Goal: Communication & Community: Answer question/provide support

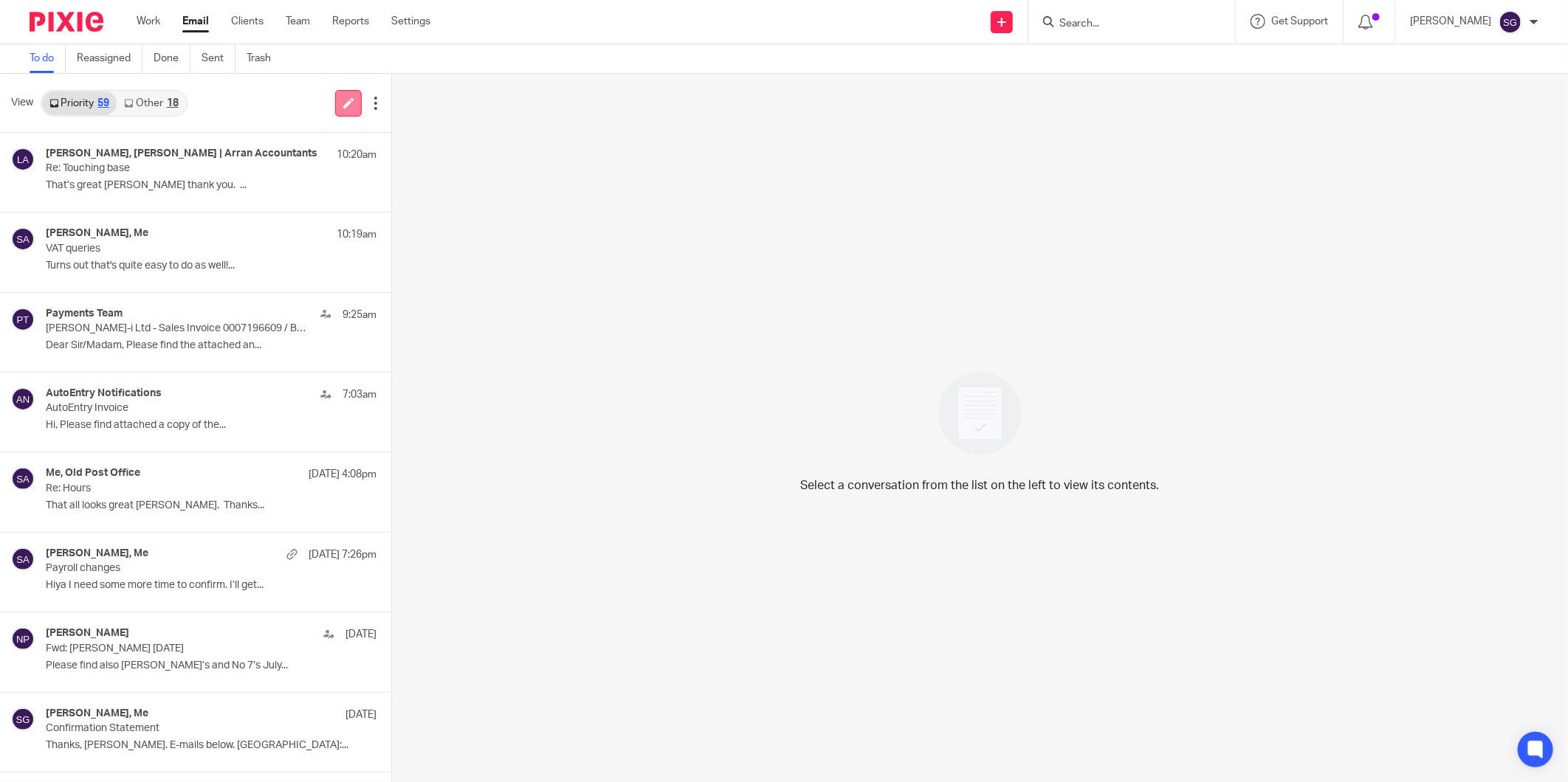
click at [339, 96] on link at bounding box center [348, 103] width 26 height 26
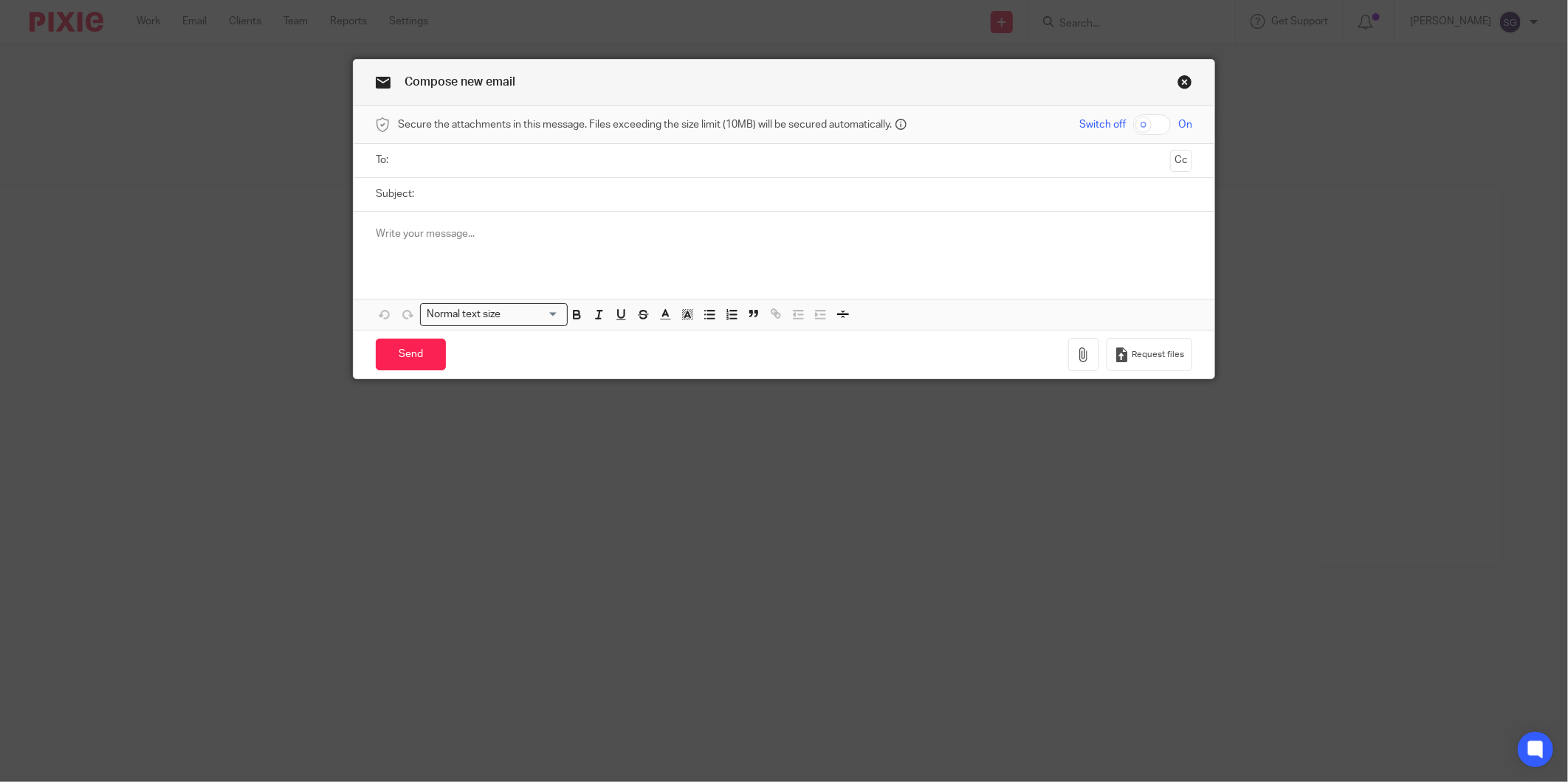
click at [595, 165] on input "text" at bounding box center [784, 160] width 761 height 17
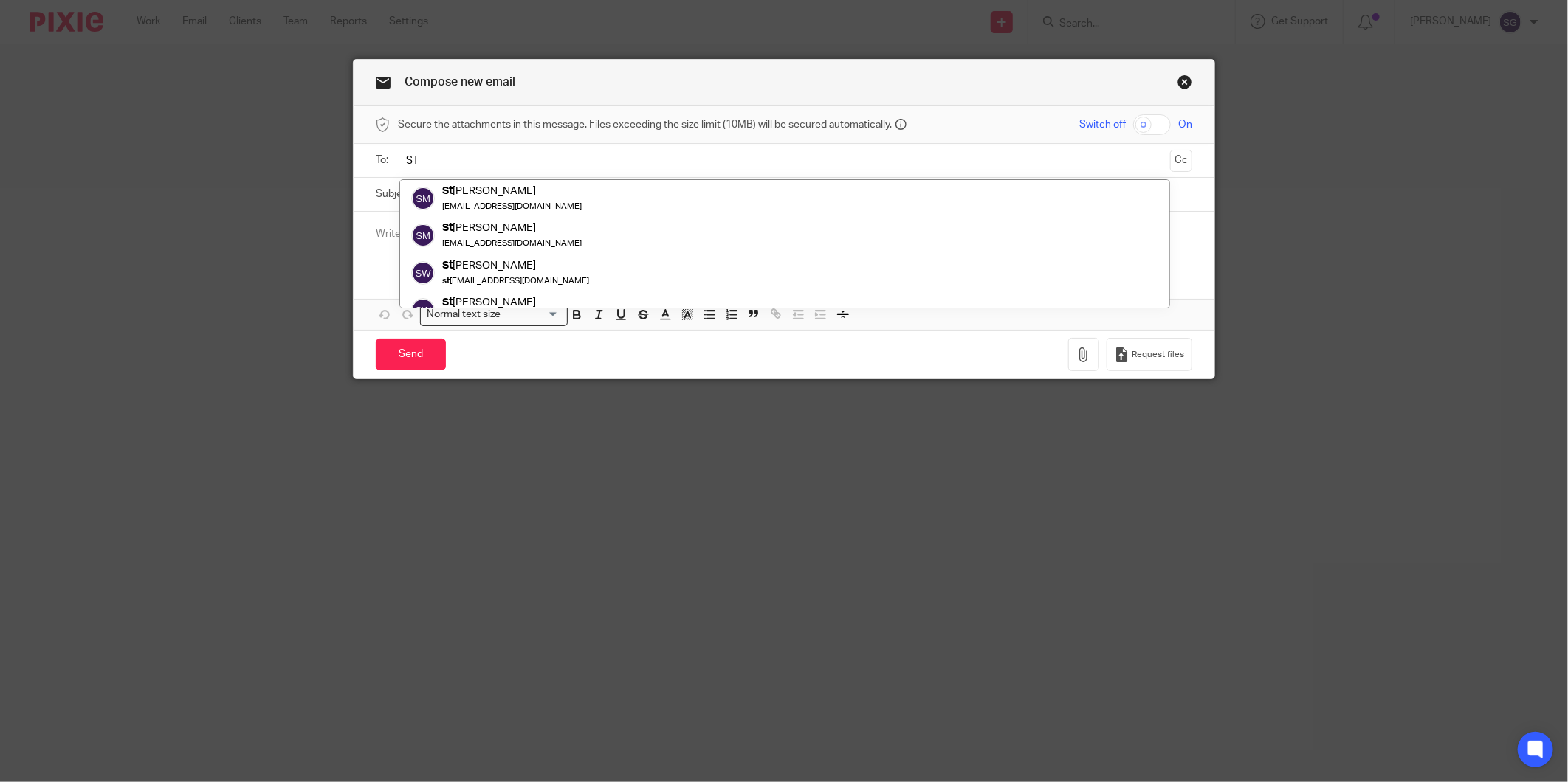
type input "S"
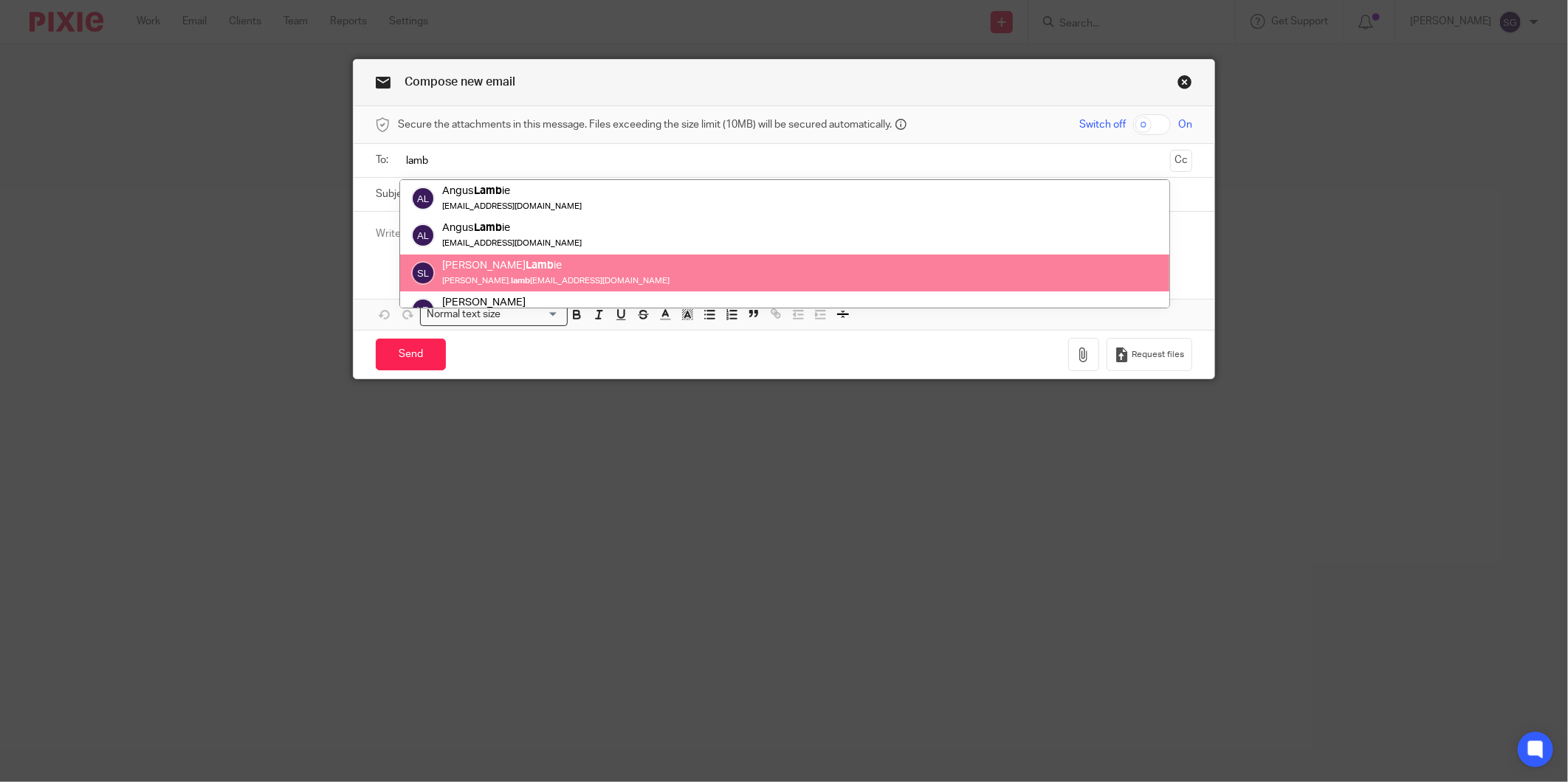
type input "lamb"
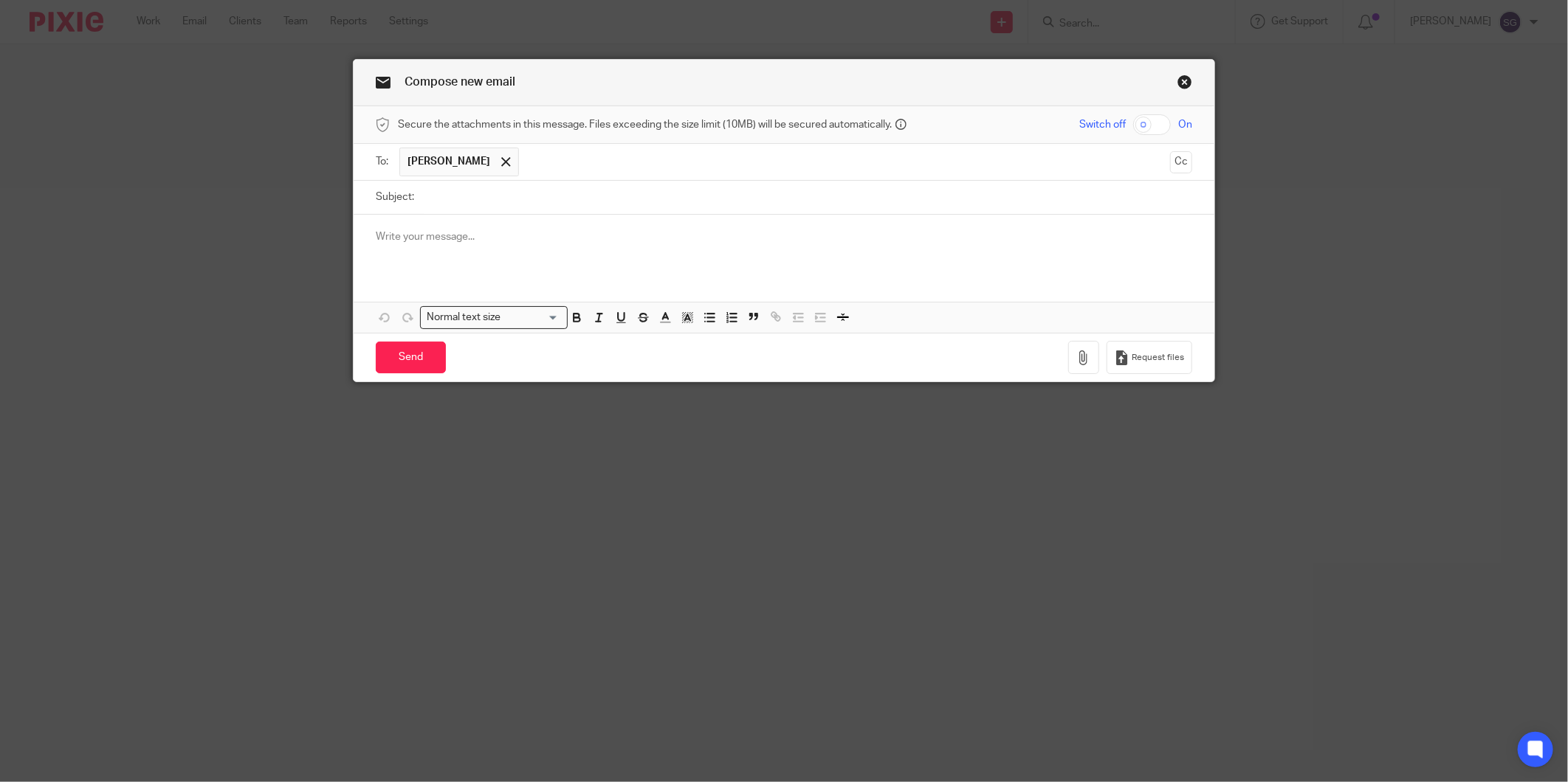
click at [481, 195] on input "Subject:" at bounding box center [807, 197] width 771 height 33
type input "Q"
type input "VAT Query"
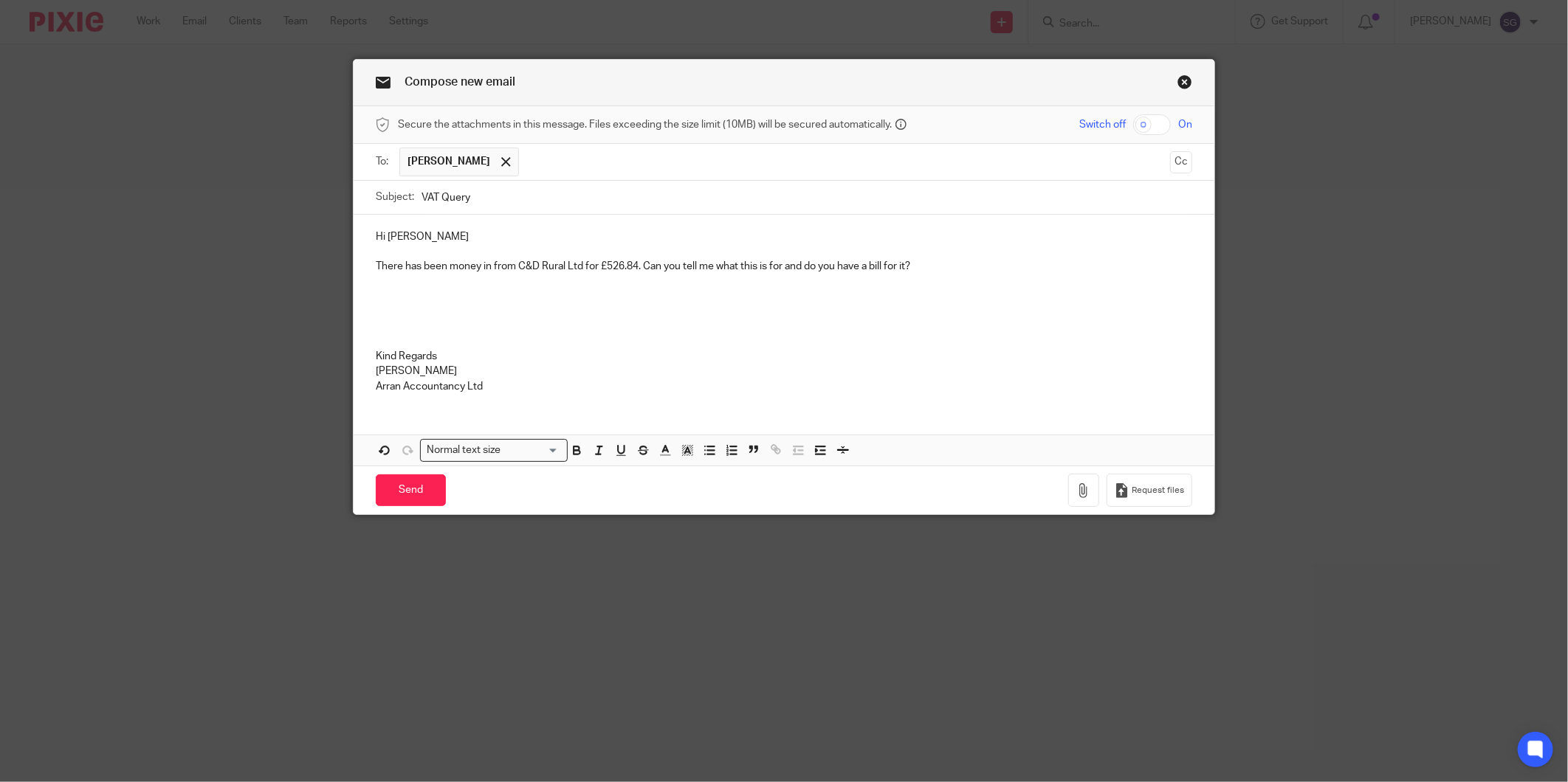
click at [589, 338] on p at bounding box center [784, 342] width 817 height 15
click at [419, 488] on input "Send" at bounding box center [411, 490] width 70 height 32
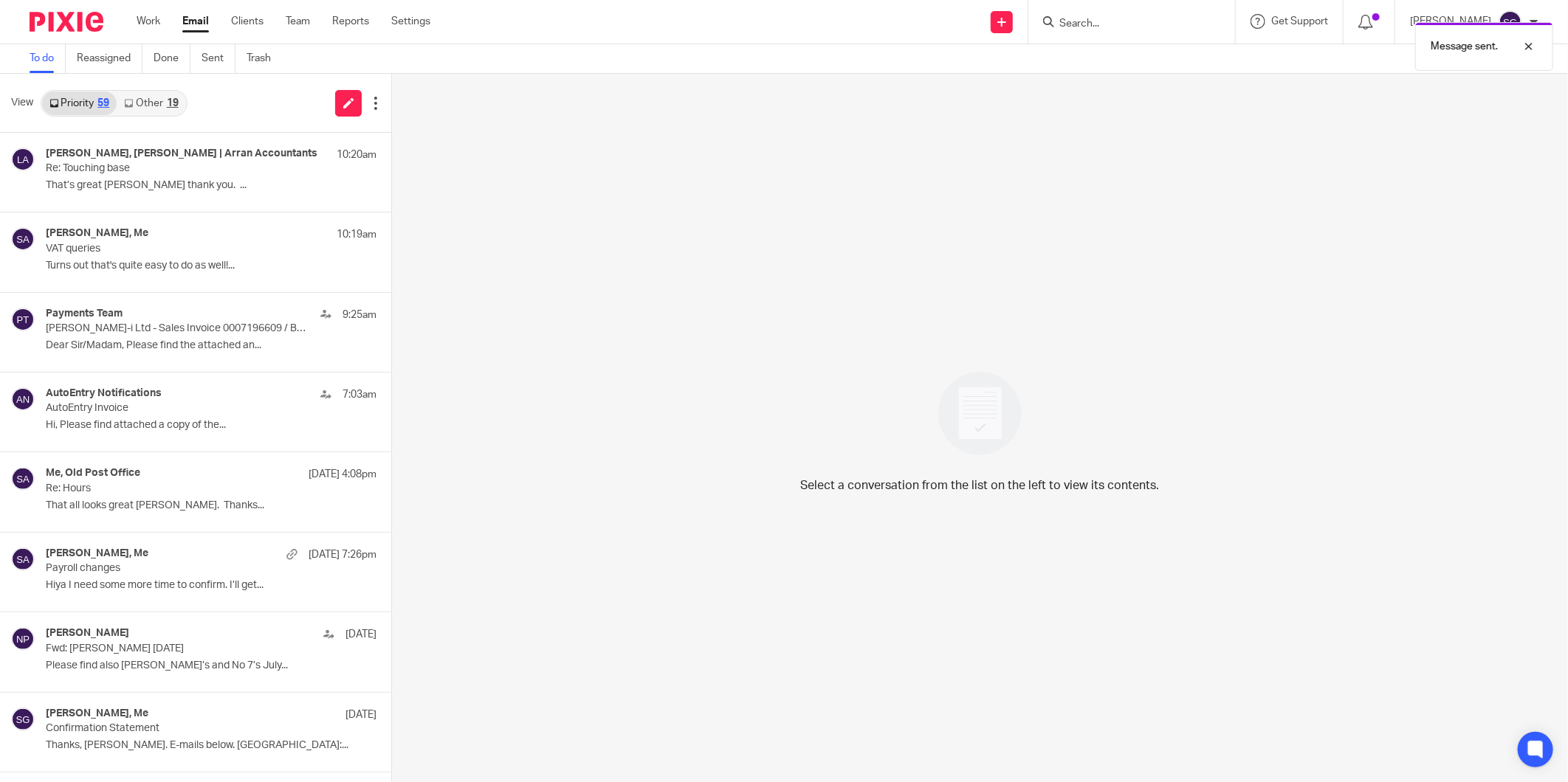
click at [165, 105] on link "Other 19" at bounding box center [150, 103] width 68 height 23
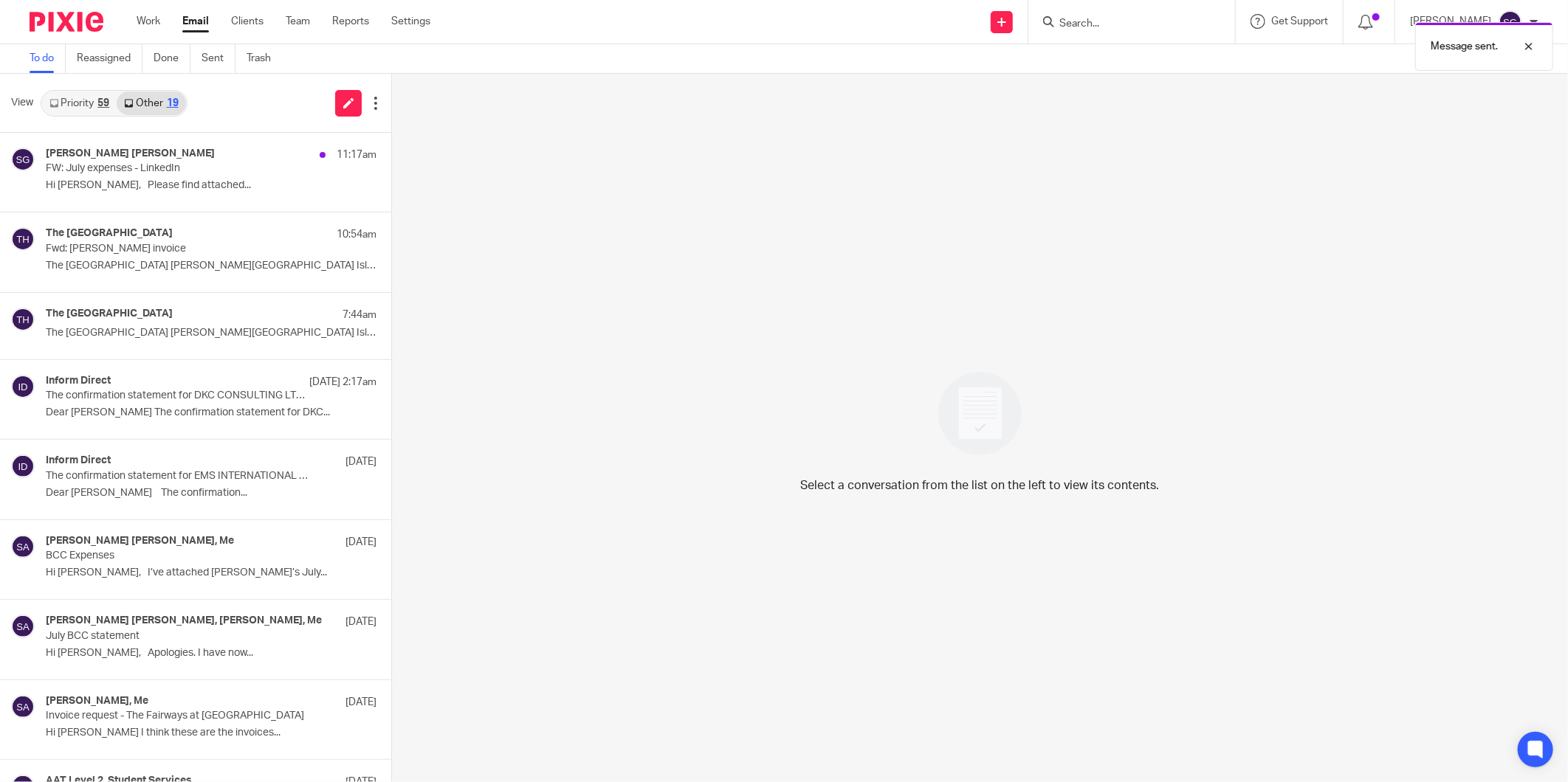
click at [78, 105] on link "Priority 59" at bounding box center [79, 103] width 74 height 23
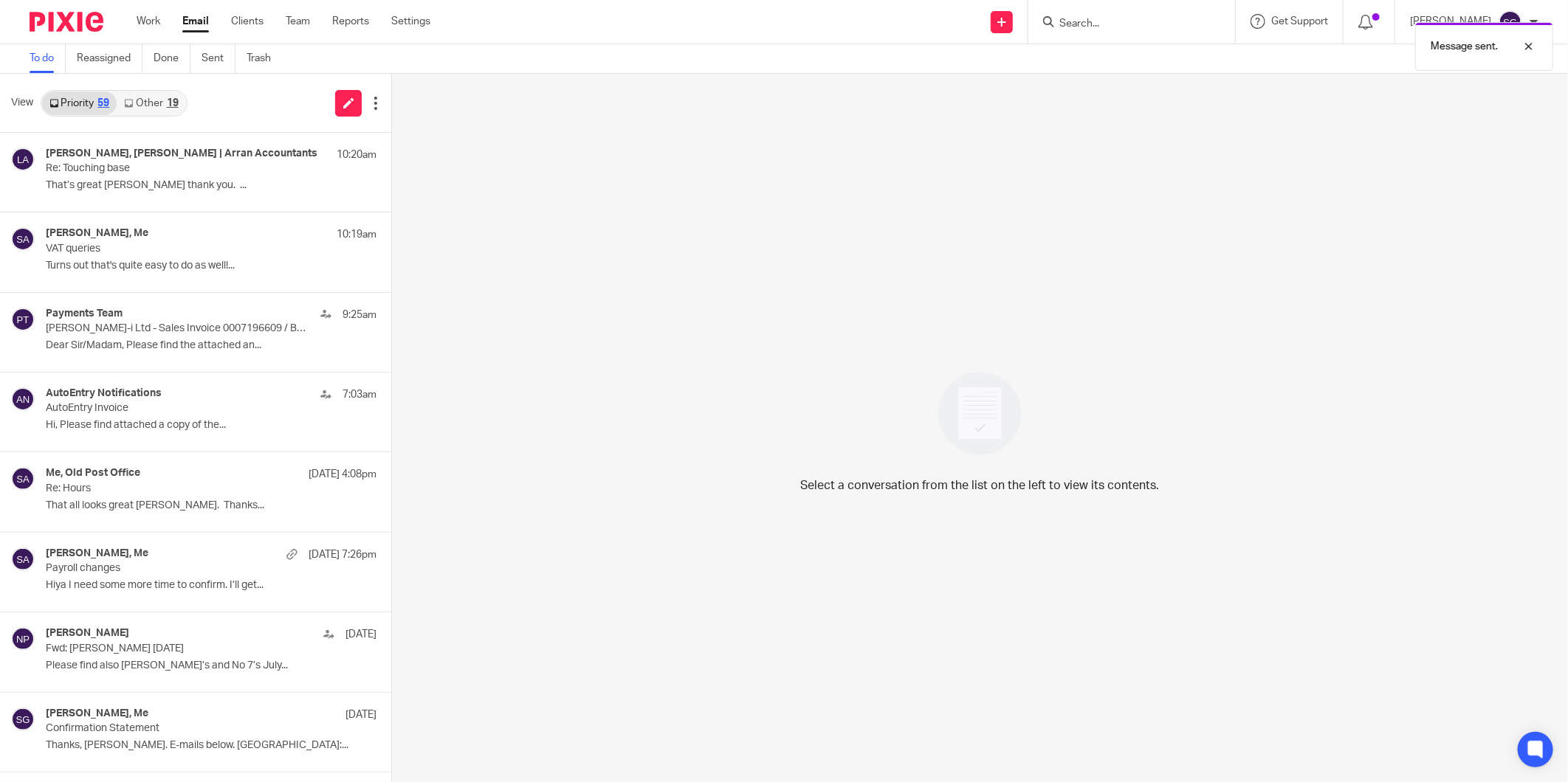
click at [146, 103] on link "Other 19" at bounding box center [150, 103] width 68 height 23
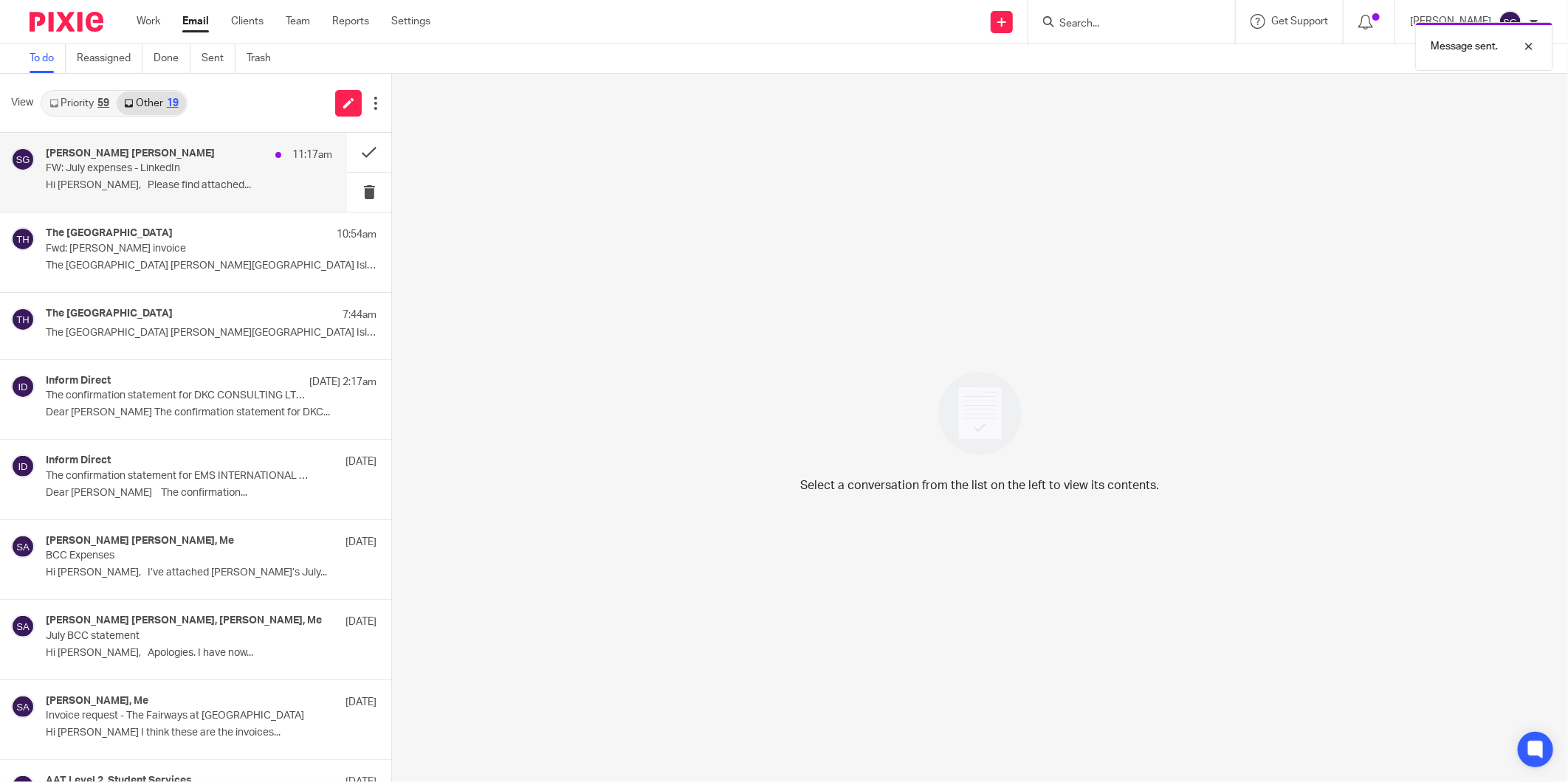
click at [129, 156] on div "Sheila Glen 11:17am" at bounding box center [188, 155] width 286 height 15
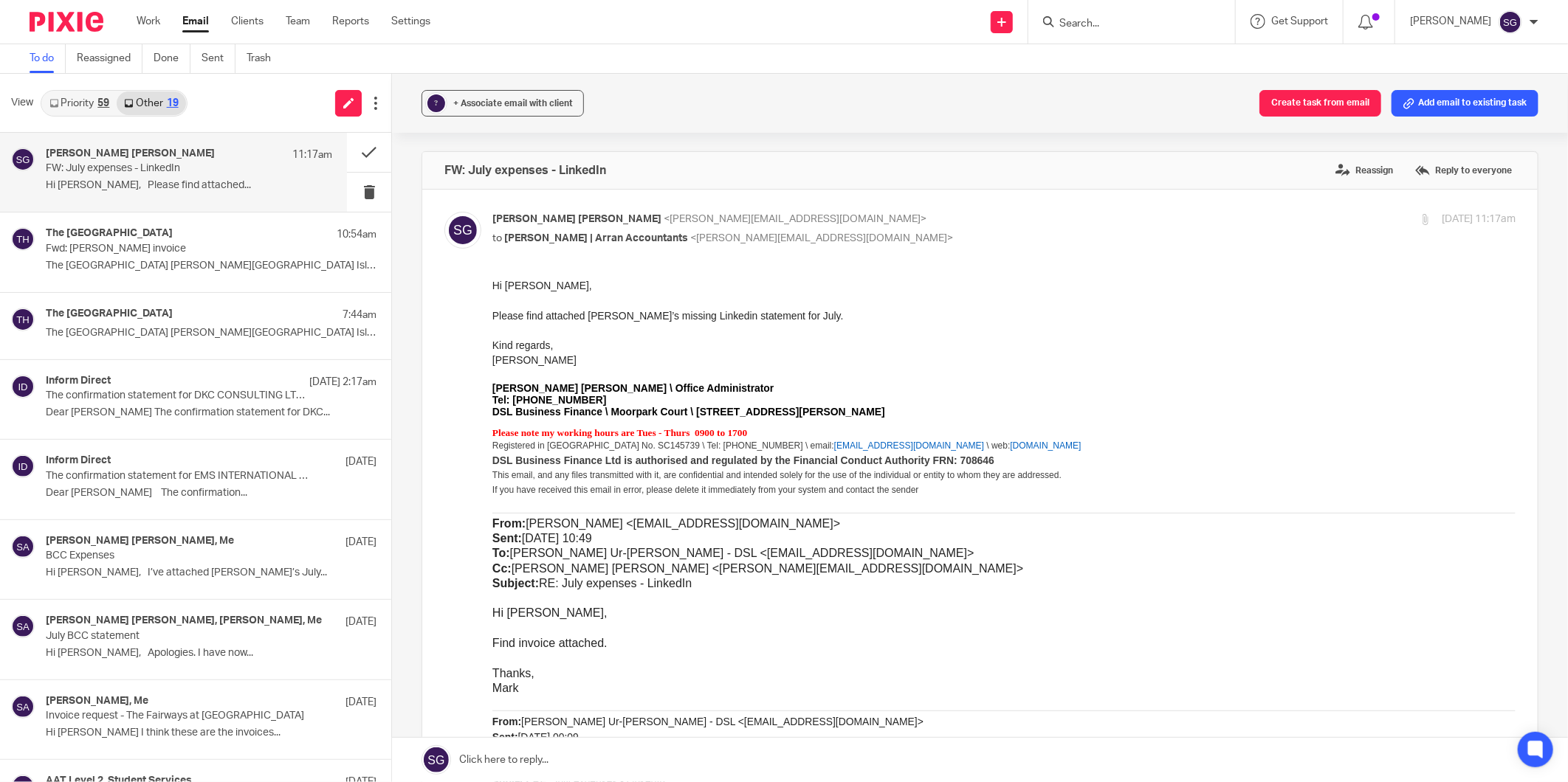
click at [62, 96] on link "Priority 59" at bounding box center [79, 103] width 74 height 23
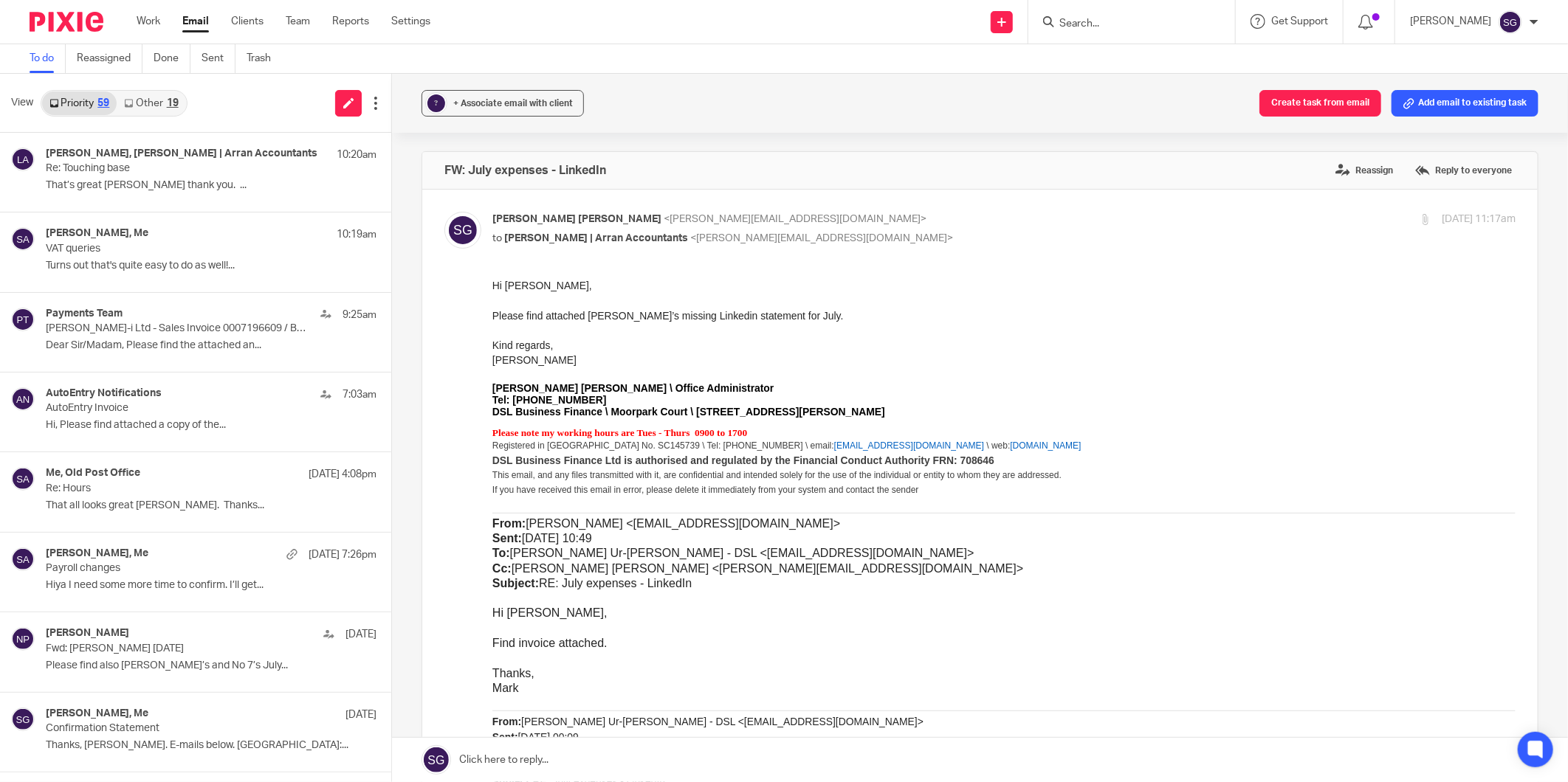
drag, startPoint x: 206, startPoint y: 112, endPoint x: 188, endPoint y: 32, distance: 82.0
click at [206, 111] on div "View Priority 59 Other 19" at bounding box center [195, 103] width 391 height 59
